Goal: Check status: Check status

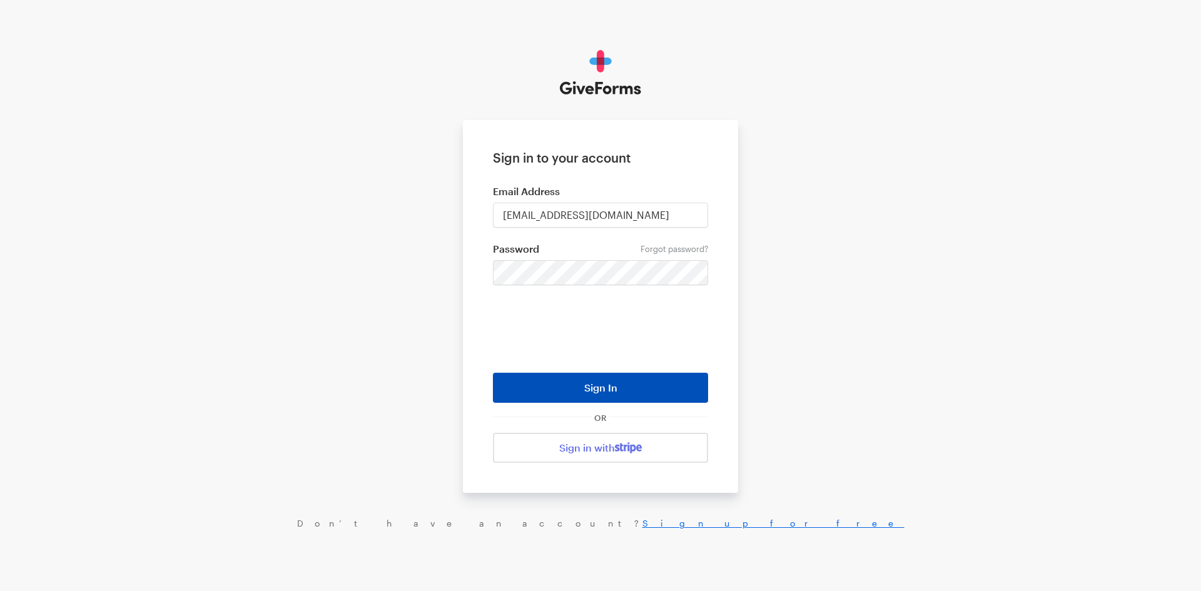
click at [642, 384] on button "Sign In" at bounding box center [600, 388] width 215 height 30
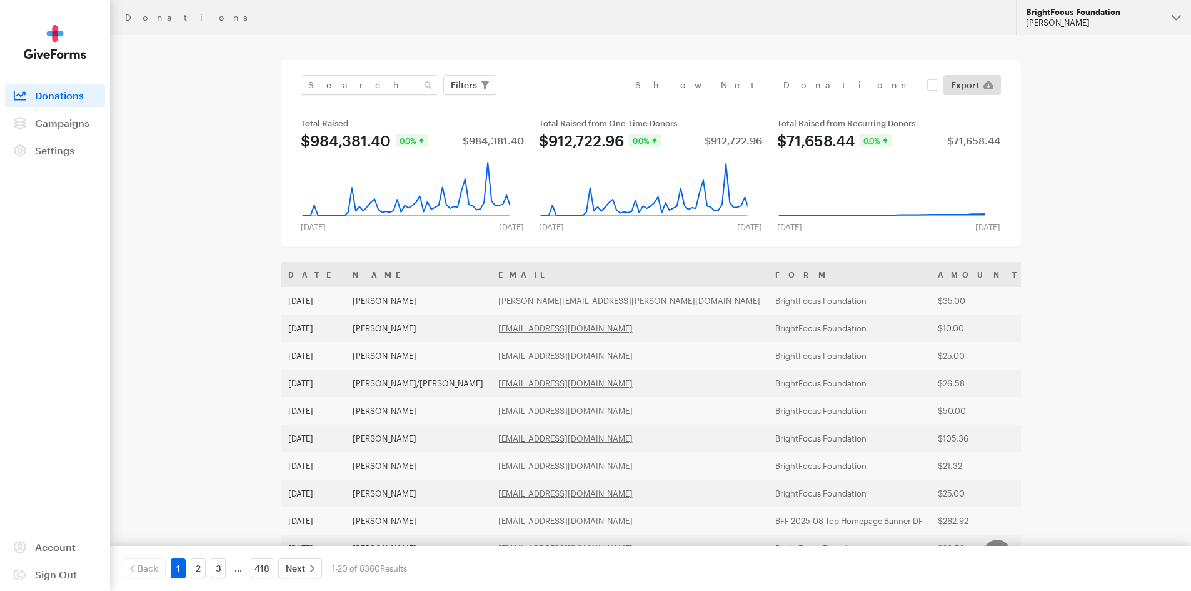
click at [1086, 11] on div "BrightFocus Foundation" at bounding box center [1094, 12] width 136 height 11
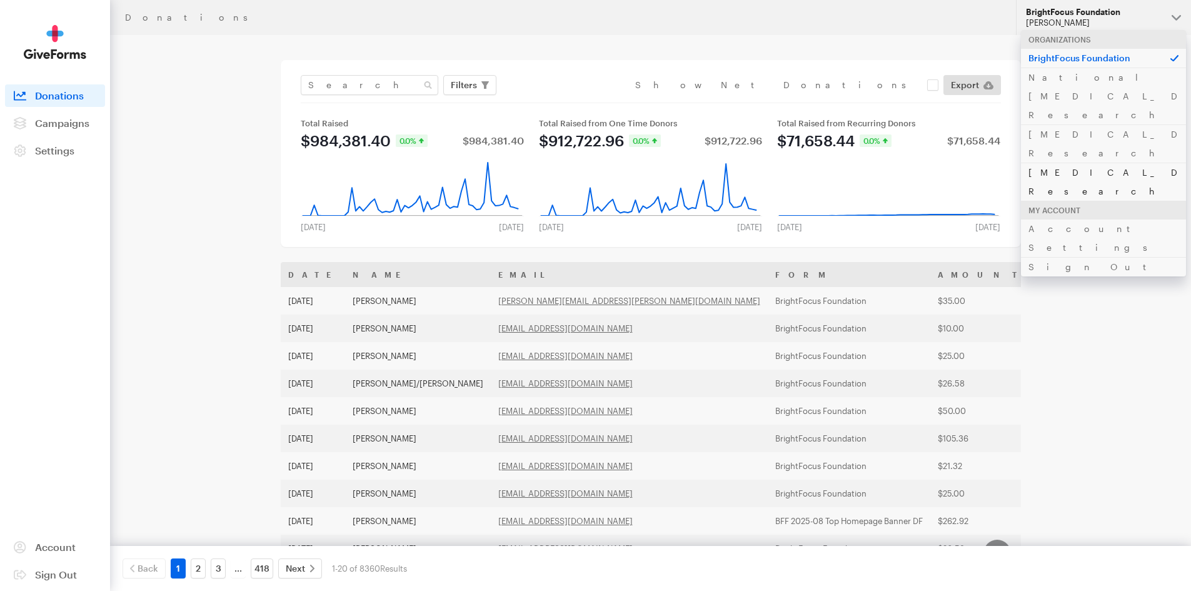
click at [1072, 163] on link "[MEDICAL_DATA] Research" at bounding box center [1103, 182] width 165 height 38
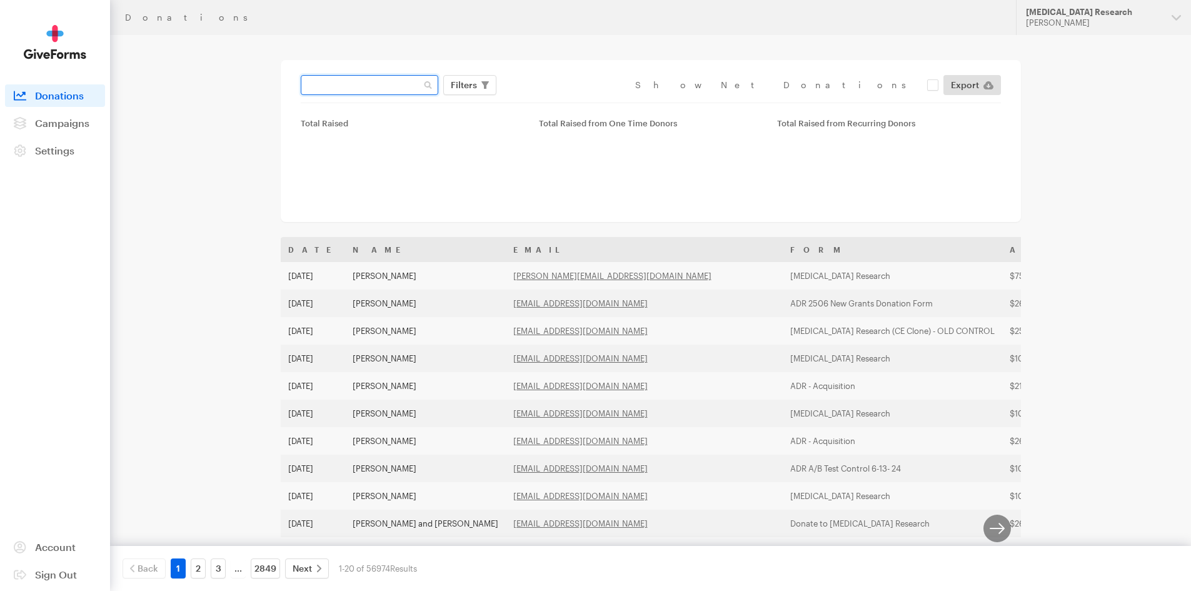
click at [382, 83] on input "text" at bounding box center [370, 85] width 138 height 20
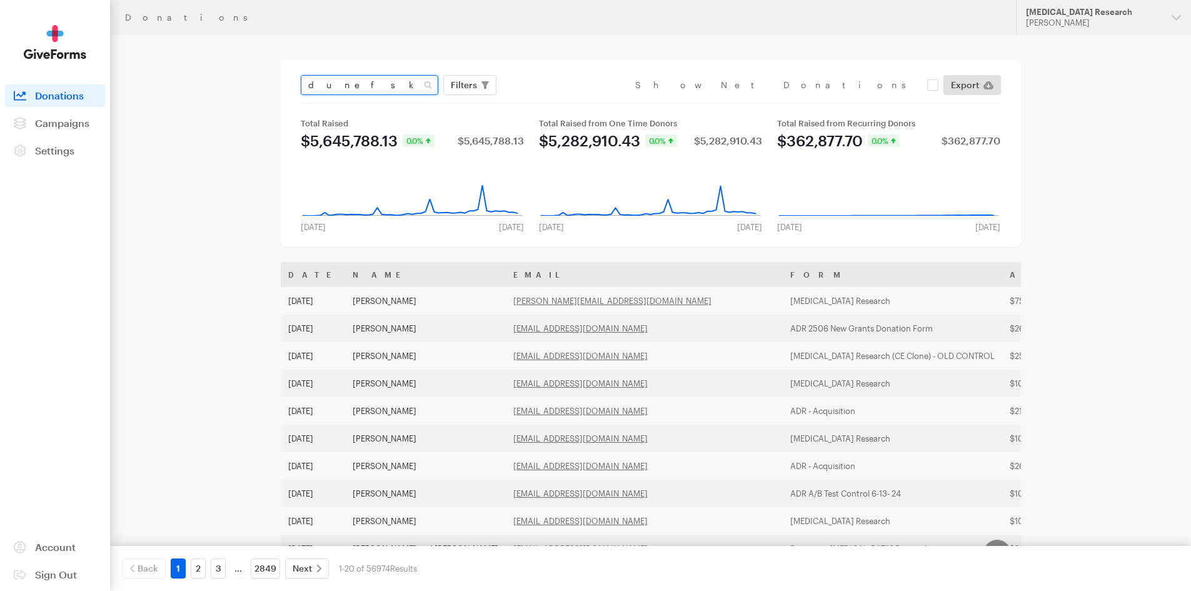
type input "dunefsky"
click at [559, 101] on button "Apply" at bounding box center [579, 111] width 40 height 20
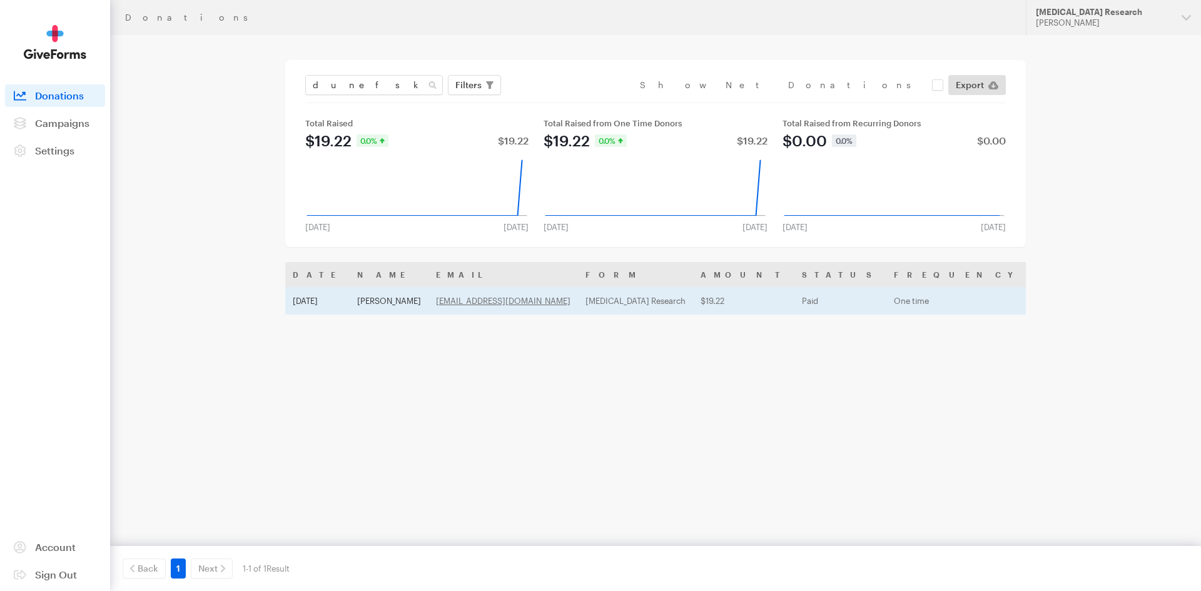
click at [367, 303] on td "[PERSON_NAME]" at bounding box center [389, 301] width 79 height 28
